Goal: Navigation & Orientation: Find specific page/section

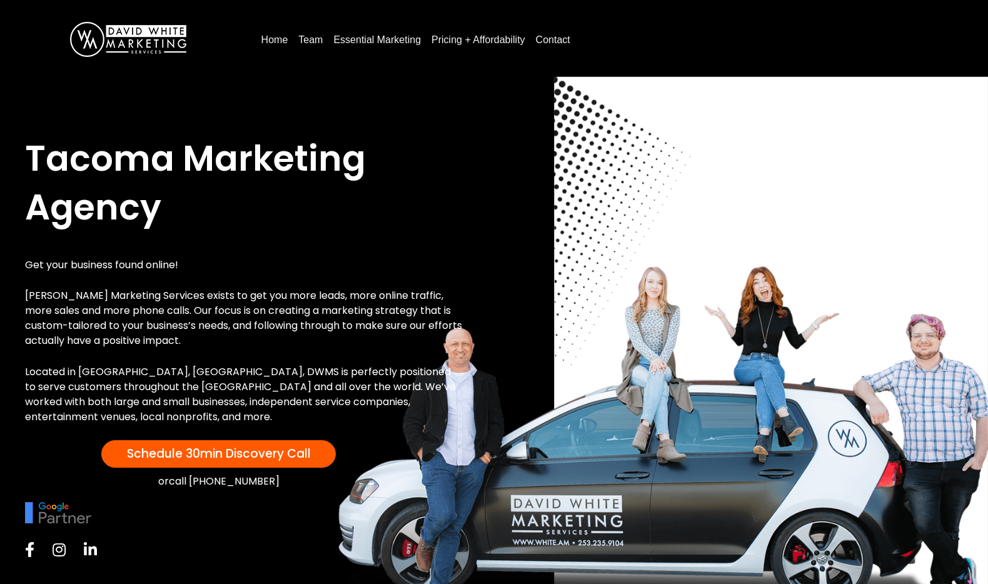
click at [490, 38] on link "Pricing + Affordability" at bounding box center [479, 40] width 104 height 20
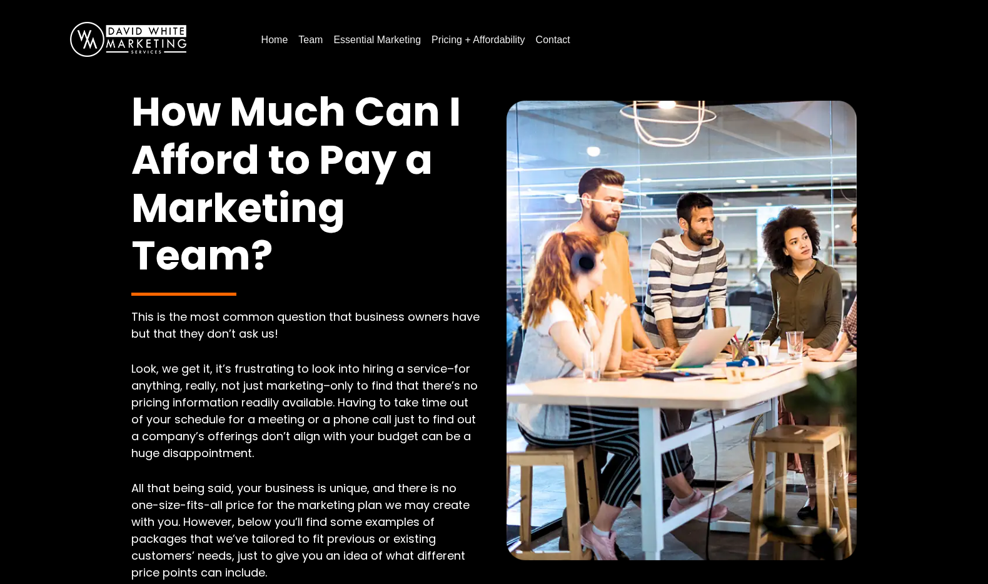
click at [571, 36] on link "Contact" at bounding box center [553, 40] width 44 height 20
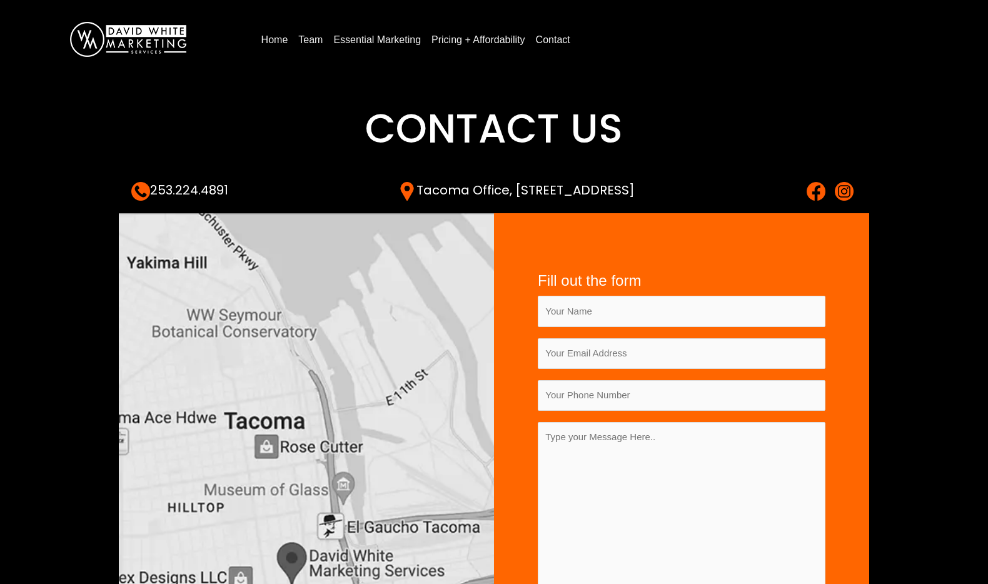
click at [376, 33] on link "Essential Marketing" at bounding box center [377, 40] width 98 height 20
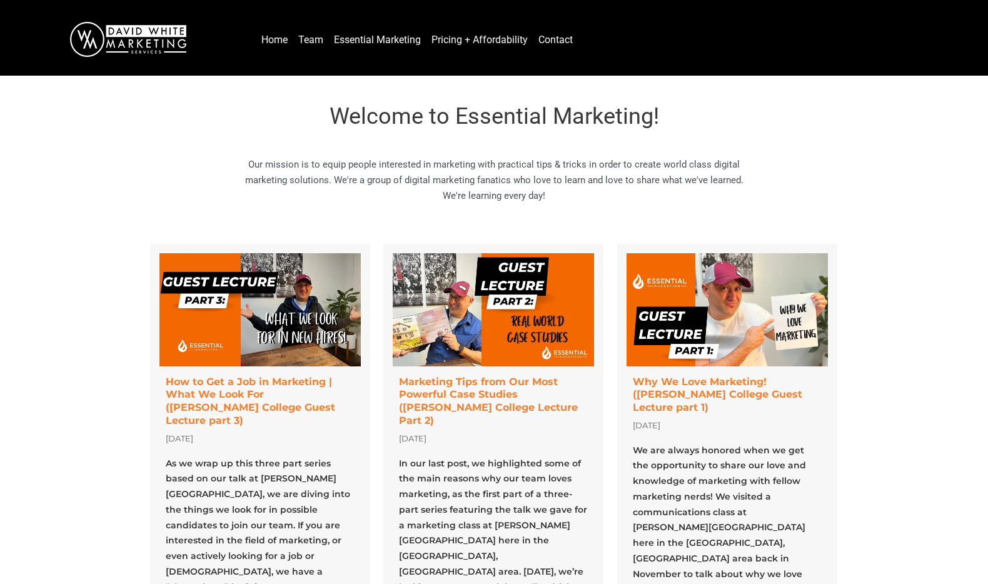
click at [308, 35] on link "Team" at bounding box center [310, 40] width 35 height 20
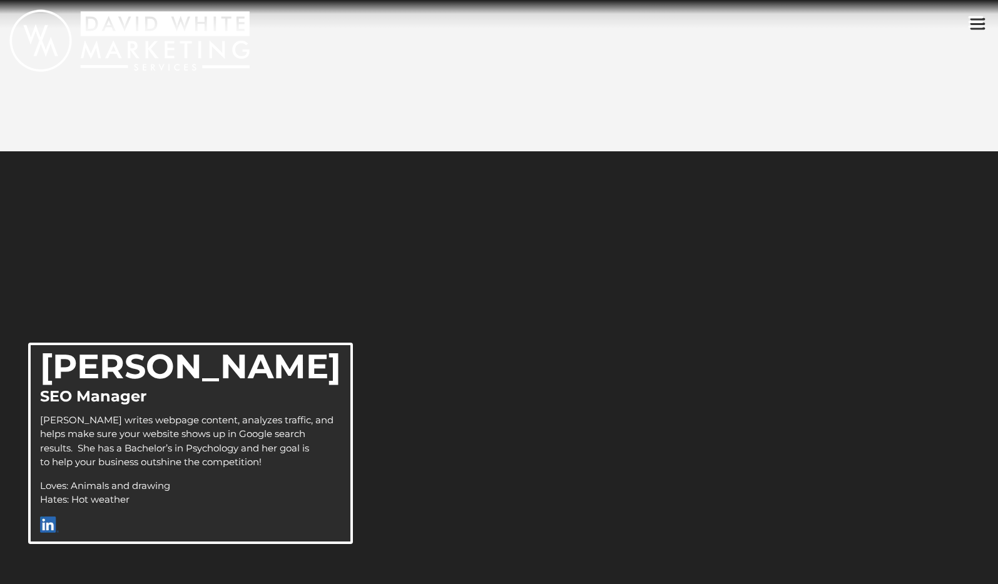
scroll to position [2337, 0]
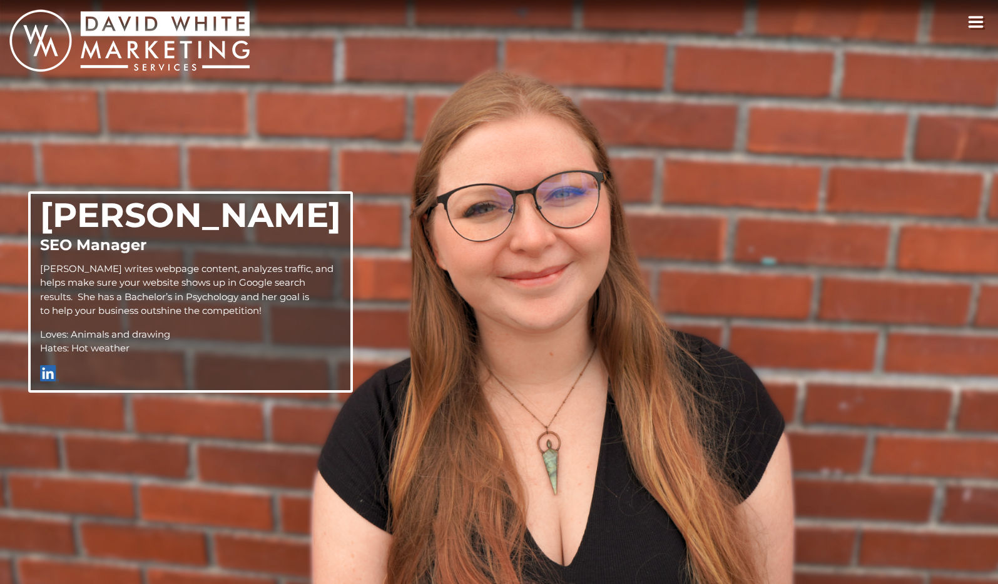
click at [981, 27] on use "toggle navigation" at bounding box center [976, 27] width 13 height 0
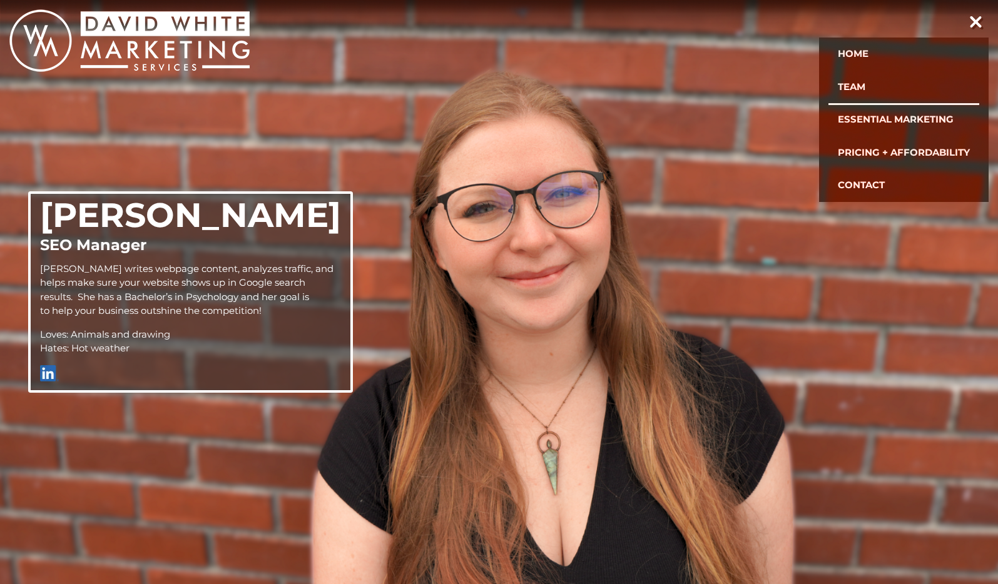
click at [881, 83] on link "Team" at bounding box center [903, 87] width 151 height 33
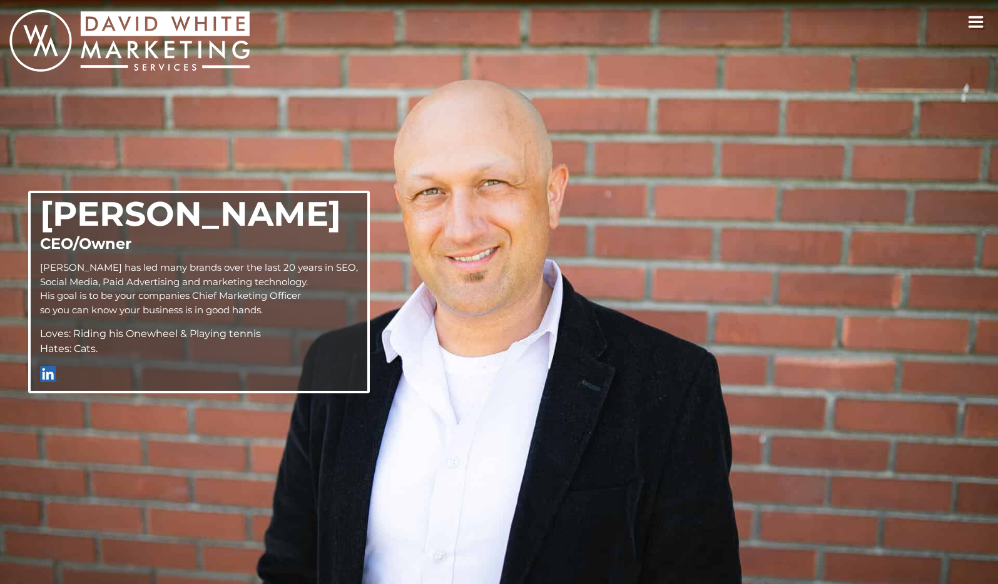
click at [47, 372] on img at bounding box center [49, 374] width 19 height 16
